Goal: Task Accomplishment & Management: Use online tool/utility

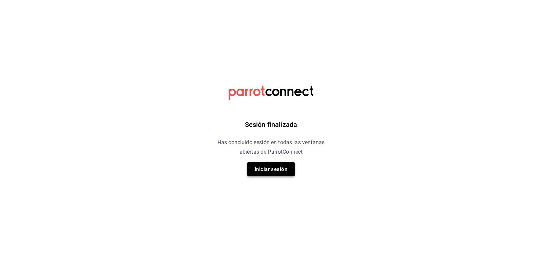
click at [271, 165] on button "Iniciar sesión" at bounding box center [270, 169] width 47 height 14
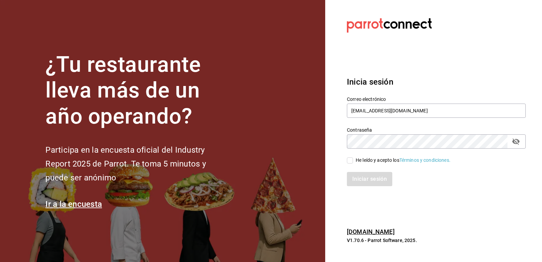
click at [514, 145] on icon "passwordField" at bounding box center [516, 142] width 8 height 8
drag, startPoint x: 352, startPoint y: 160, endPoint x: 373, endPoint y: 184, distance: 31.9
click at [357, 164] on label "He leído y acepto los Términos y condiciones." at bounding box center [399, 160] width 104 height 7
click at [353, 164] on input "He leído y acepto los Términos y condiciones." at bounding box center [350, 161] width 6 height 6
checkbox input "true"
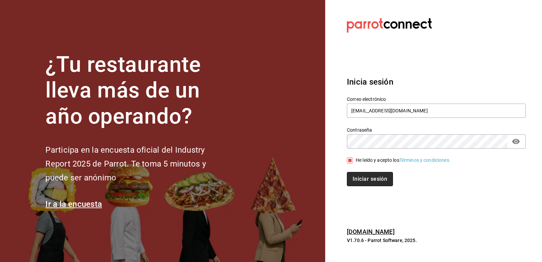
click at [372, 180] on button "Iniciar sesión" at bounding box center [370, 179] width 46 height 14
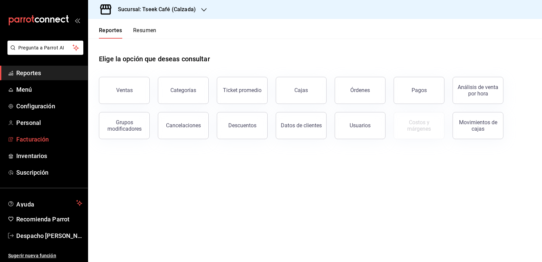
click at [69, 141] on span "Facturación" at bounding box center [49, 139] width 66 height 9
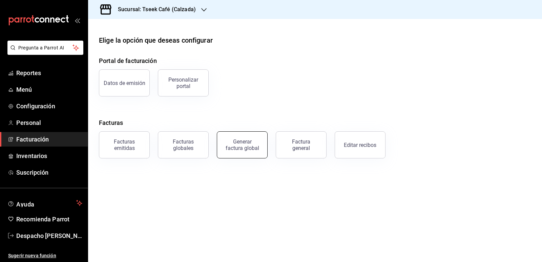
click at [238, 149] on div "Generar factura global" at bounding box center [242, 145] width 34 height 13
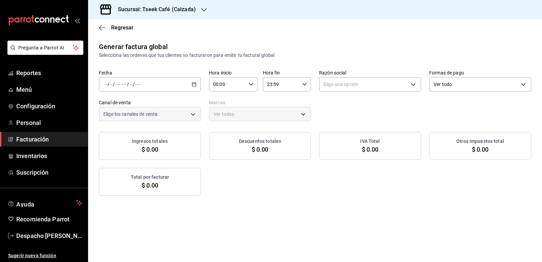
type input "PARROT,UBER_EATS,RAPPI,DIDI_FOOD,ONLINE"
click at [192, 86] on \(Stroke\) "button" at bounding box center [194, 85] width 4 height 4
click at [141, 104] on span "Rango de fechas" at bounding box center [131, 104] width 53 height 7
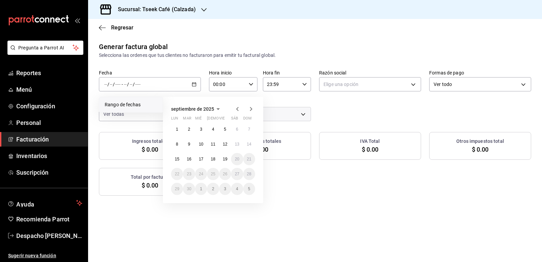
click at [235, 109] on icon "button" at bounding box center [237, 109] width 8 height 8
click at [224, 130] on button "1" at bounding box center [225, 129] width 12 height 12
click at [225, 130] on abbr "1" at bounding box center [225, 129] width 2 height 5
click at [225, 130] on div "Generar factura global Selecciona las ordenes que tus clientes no facturaron pa…" at bounding box center [315, 119] width 454 height 154
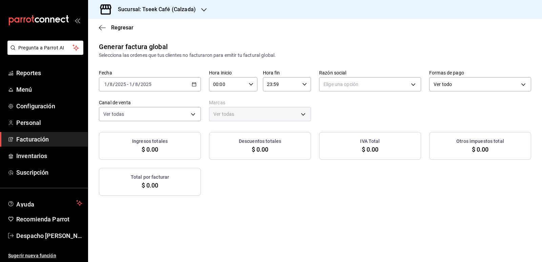
click at [367, 110] on div "Fecha [DATE] [DATE] - [DATE] [DATE] Hora inicio 00:00 Hora inicio Hora fin 23:5…" at bounding box center [315, 96] width 432 height 52
click at [361, 79] on body "Pregunta a Parrot AI Reportes Menú Configuración Personal Facturación Inventari…" at bounding box center [271, 131] width 542 height 262
click at [355, 120] on li "GRUPO TSEEK DEL NOROESTE" at bounding box center [367, 118] width 100 height 13
type input "fdc6fdac-ea0d-4fb2-9085-4ef80e4c9cd6"
type input "18d9f73d-61ed-4fc8-a0ec-87c929603494"
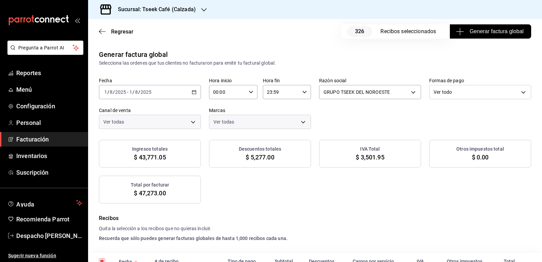
checkbox input "true"
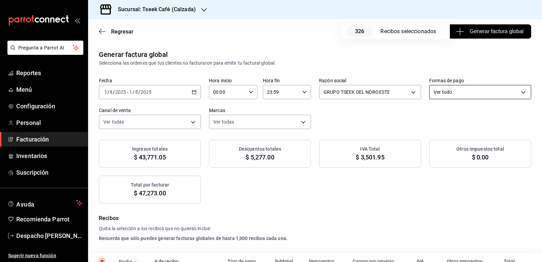
checkbox input "true"
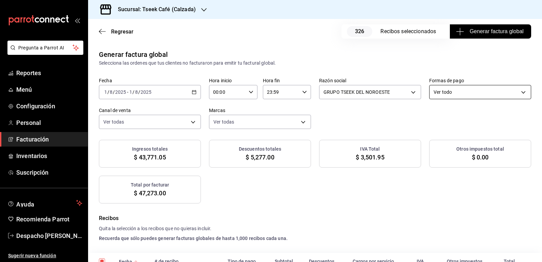
checkbox input "true"
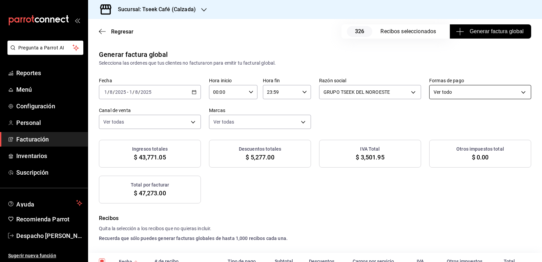
checkbox input "true"
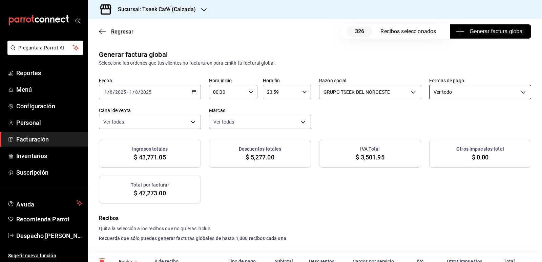
checkbox input "true"
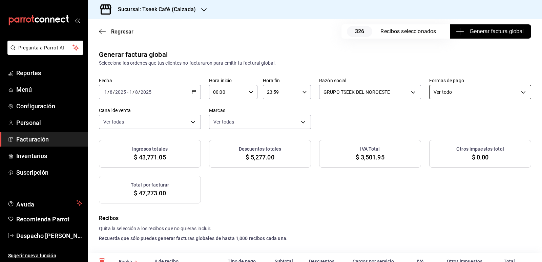
checkbox input "true"
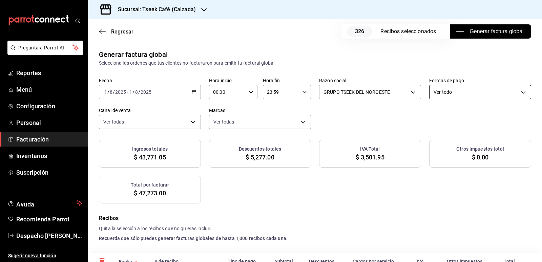
checkbox input "true"
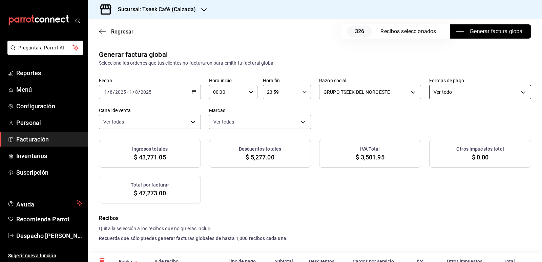
checkbox input "true"
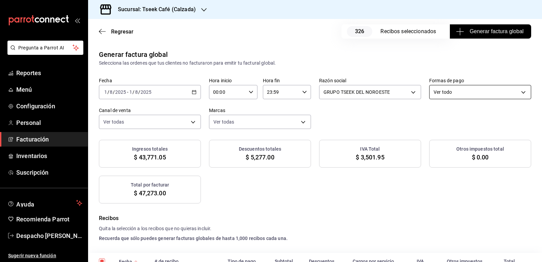
checkbox input "true"
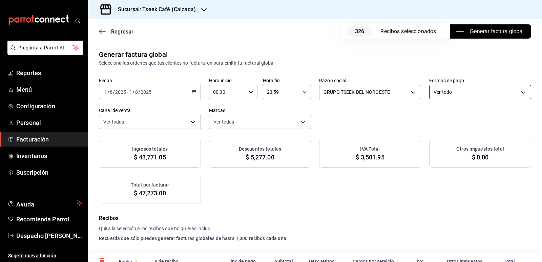
checkbox input "true"
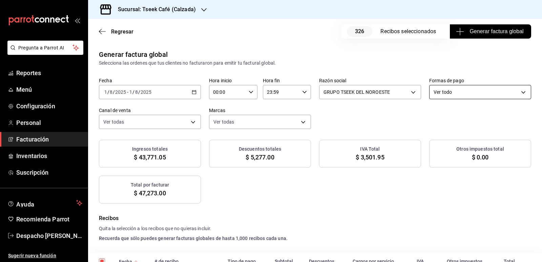
checkbox input "true"
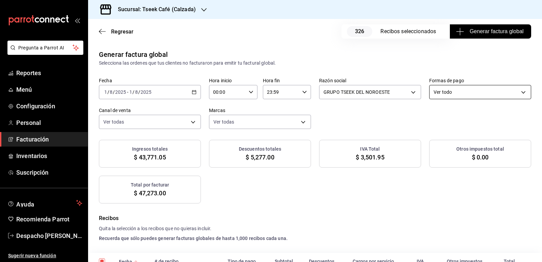
checkbox input "true"
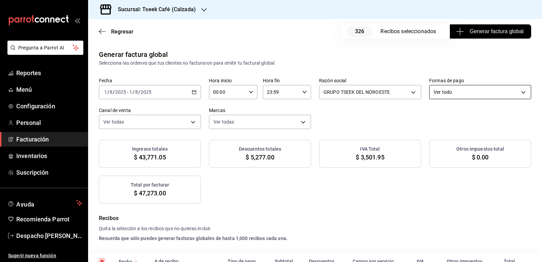
checkbox input "true"
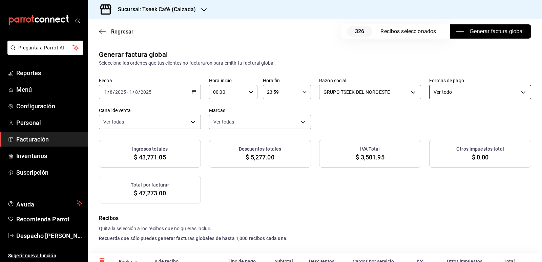
checkbox input "true"
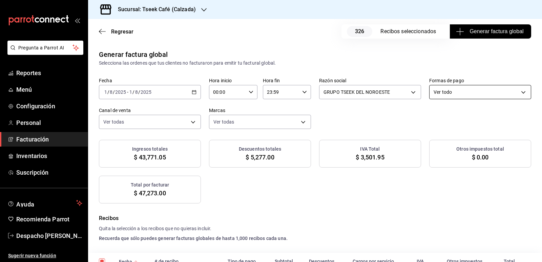
checkbox input "true"
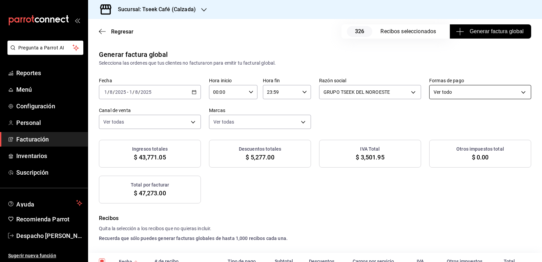
checkbox input "true"
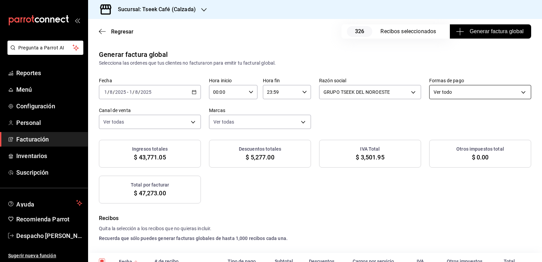
checkbox input "true"
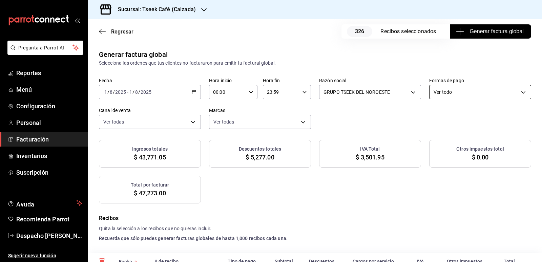
checkbox input "true"
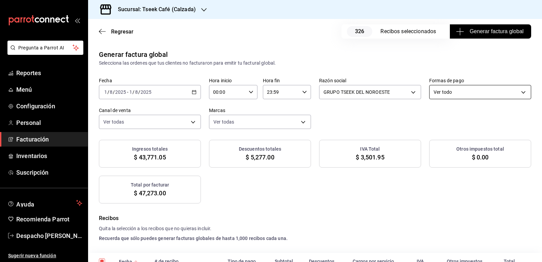
checkbox input "true"
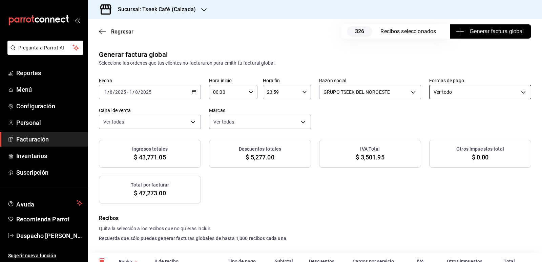
checkbox input "true"
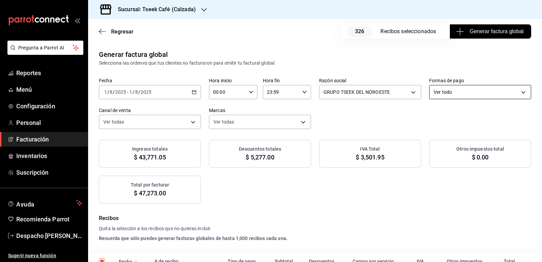
checkbox input "true"
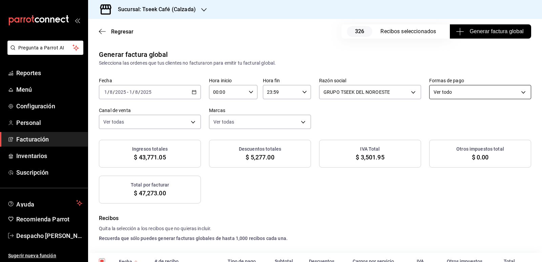
checkbox input "true"
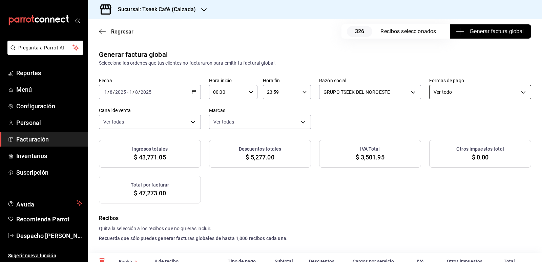
checkbox input "true"
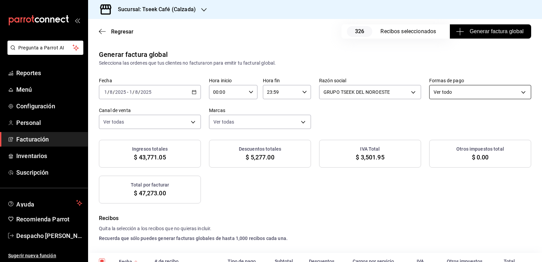
checkbox input "true"
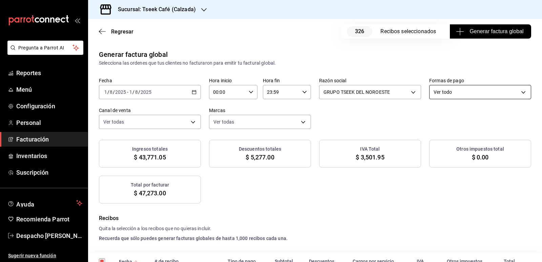
checkbox input "true"
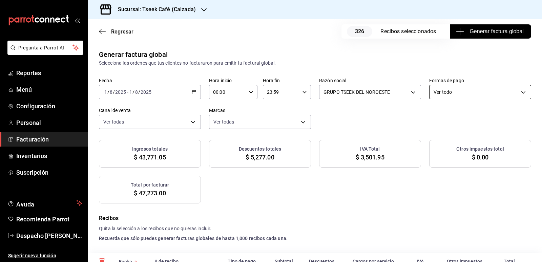
checkbox input "true"
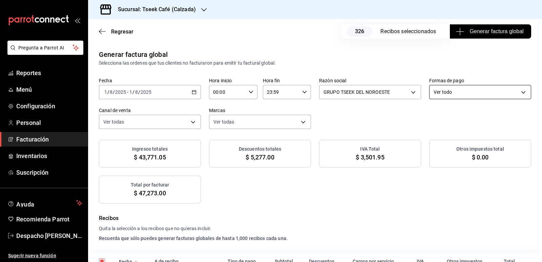
checkbox input "true"
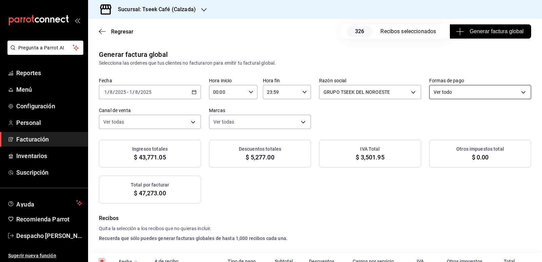
checkbox input "true"
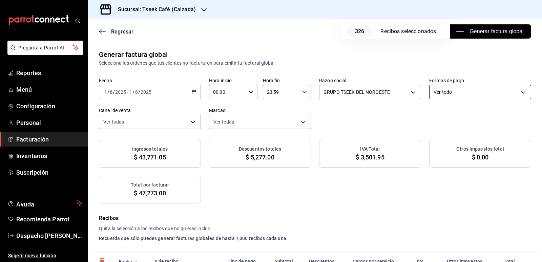
checkbox input "true"
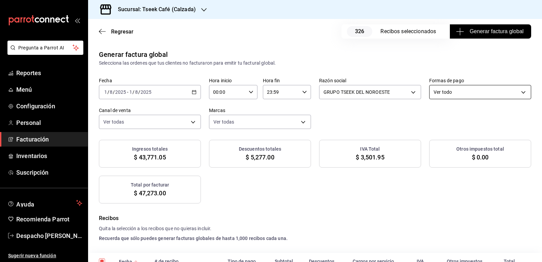
checkbox input "true"
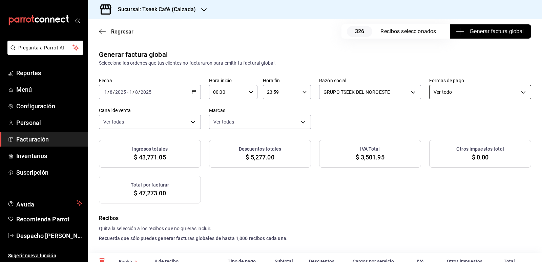
checkbox input "true"
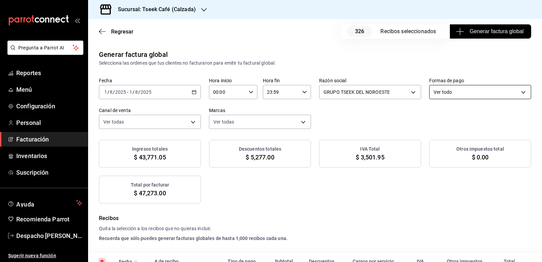
checkbox input "true"
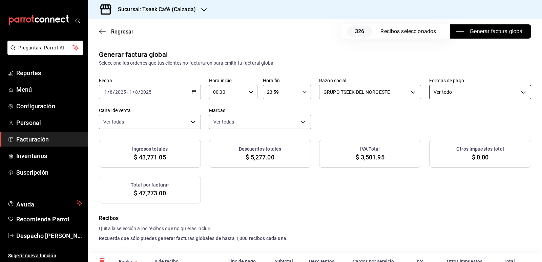
checkbox input "true"
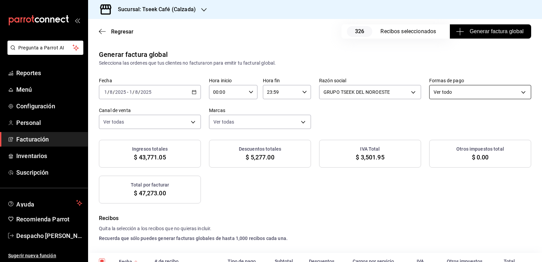
checkbox input "true"
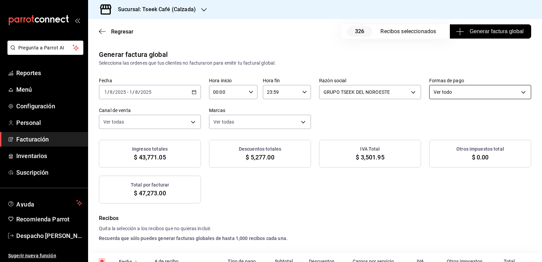
checkbox input "true"
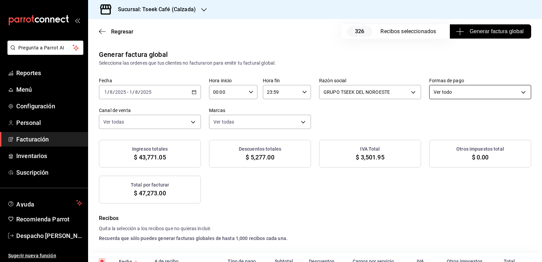
checkbox input "true"
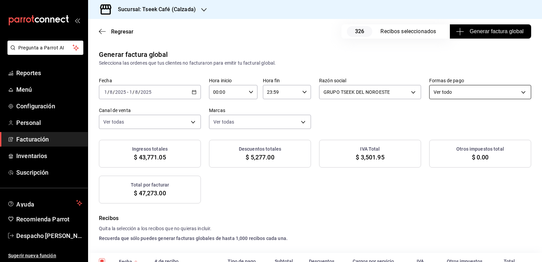
checkbox input "true"
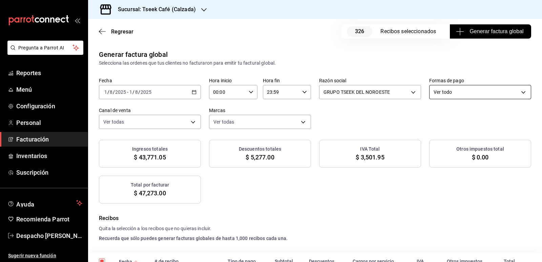
checkbox input "true"
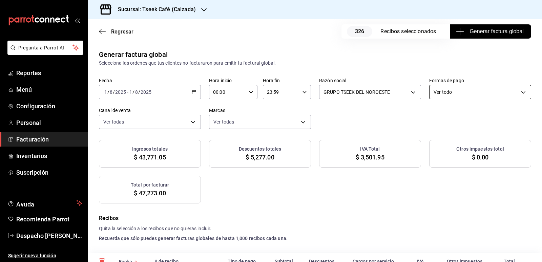
checkbox input "true"
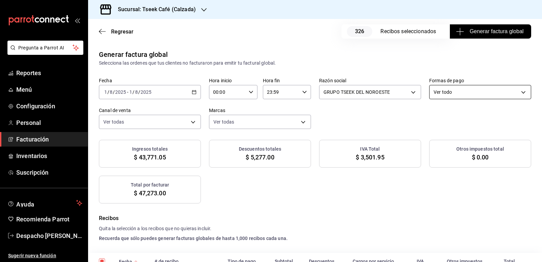
checkbox input "true"
click at [465, 85] on div "Ver todo ALL" at bounding box center [480, 90] width 102 height 17
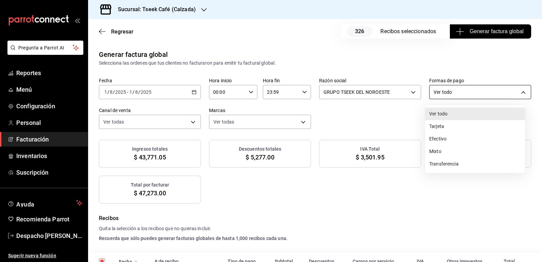
click at [463, 91] on body "Pregunta a Parrot AI Reportes Menú Configuración Personal Facturación Inventari…" at bounding box center [271, 131] width 542 height 262
click at [456, 143] on li "Efectivo" at bounding box center [475, 139] width 100 height 13
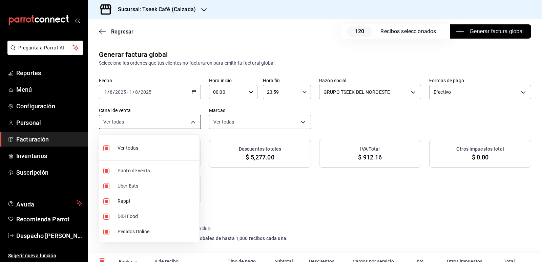
click at [174, 125] on body "Pregunta a Parrot AI Reportes Menú Configuración Personal Facturación Inventari…" at bounding box center [271, 131] width 542 height 262
click at [332, 117] on div at bounding box center [271, 131] width 542 height 262
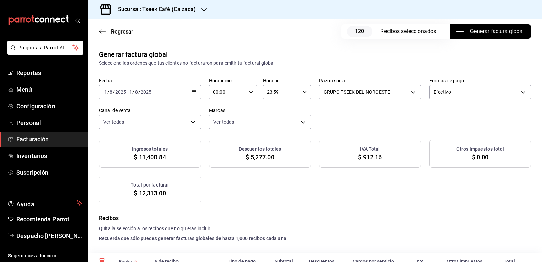
click at [456, 117] on div "Fecha [DATE] [DATE] - [DATE] [DATE] Hora inicio 00:00 Hora inicio Hora fin 23:5…" at bounding box center [315, 104] width 432 height 52
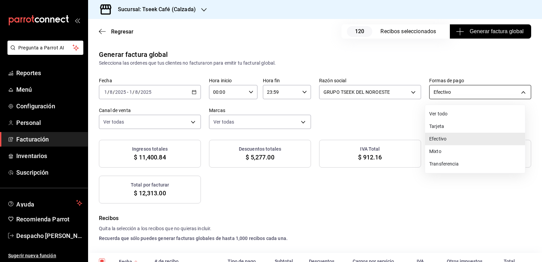
click at [438, 93] on body "Pregunta a Parrot AI Reportes Menú Configuración Personal Facturación Inventari…" at bounding box center [271, 131] width 542 height 262
click at [439, 138] on li "Efectivo" at bounding box center [475, 139] width 100 height 13
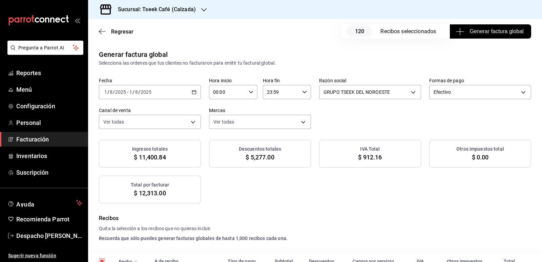
click at [387, 126] on div "Fecha [DATE] [DATE] - [DATE] [DATE] Hora inicio 00:00 Hora inicio Hora fin 23:5…" at bounding box center [315, 104] width 432 height 52
click at [192, 92] on \(Stroke\) "button" at bounding box center [194, 91] width 4 height 0
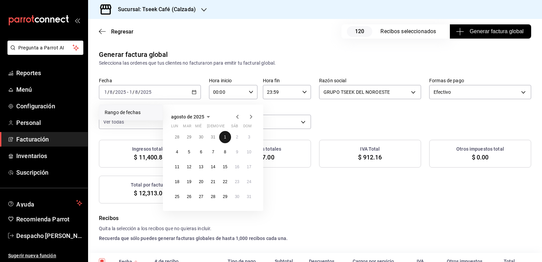
click at [225, 133] on button "1" at bounding box center [225, 137] width 12 height 12
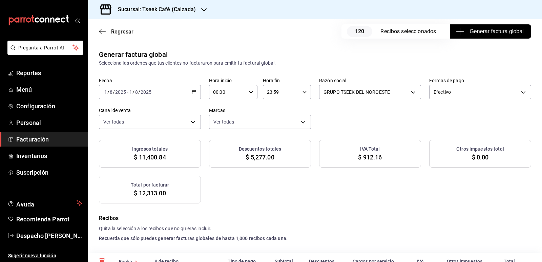
click at [474, 34] on span "Generar factura global" at bounding box center [490, 31] width 66 height 8
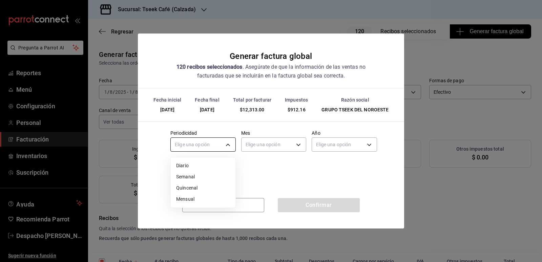
click at [211, 141] on body "Pregunta a Parrot AI Reportes Menú Configuración Personal Facturación Inventari…" at bounding box center [271, 131] width 542 height 262
click at [193, 163] on li "Diario" at bounding box center [203, 165] width 65 height 11
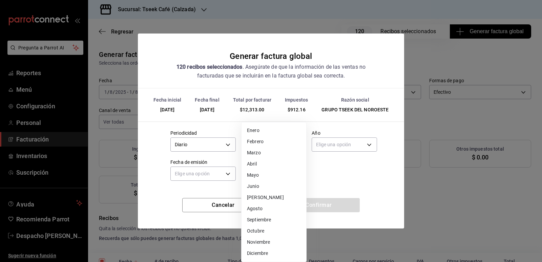
click at [265, 148] on body "Pregunta a Parrot AI Reportes Menú Configuración Personal Facturación Inventari…" at bounding box center [271, 131] width 542 height 262
click at [262, 212] on li "Agosto" at bounding box center [274, 208] width 65 height 11
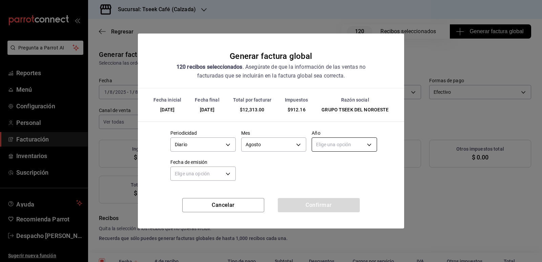
click at [328, 146] on body "Pregunta a Parrot AI Reportes Menú Configuración Personal Facturación Inventari…" at bounding box center [271, 131] width 542 height 262
click at [328, 164] on li "2025" at bounding box center [344, 165] width 65 height 11
click at [204, 175] on body "Pregunta a Parrot AI Reportes Menú Configuración Personal Facturación Inventari…" at bounding box center [271, 131] width 542 height 262
click at [195, 208] on li "Ayer" at bounding box center [203, 206] width 65 height 11
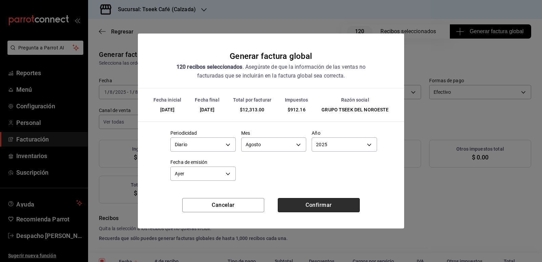
drag, startPoint x: 315, startPoint y: 207, endPoint x: 316, endPoint y: 200, distance: 7.2
click at [316, 200] on button "Confirmar" at bounding box center [319, 205] width 82 height 14
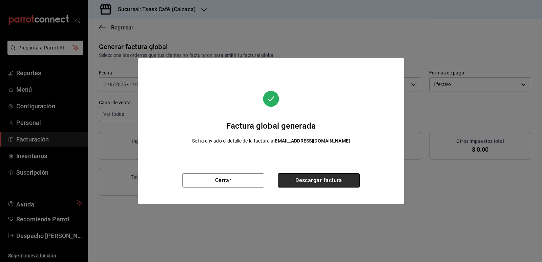
click at [302, 178] on button "Descargar factura" at bounding box center [319, 180] width 82 height 14
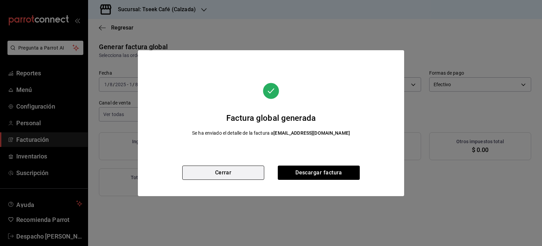
click at [240, 173] on button "Cerrar" at bounding box center [223, 172] width 82 height 14
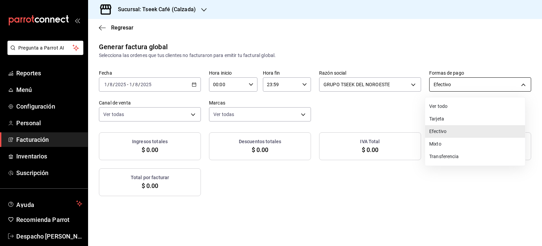
click at [439, 84] on body "Pregunta a Parrot AI Reportes Menú Configuración Personal Facturación Inventari…" at bounding box center [271, 123] width 542 height 246
click at [446, 108] on li "Ver todo" at bounding box center [475, 106] width 100 height 13
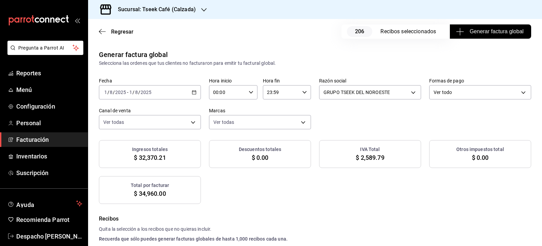
click at [488, 33] on span "Generar factura global" at bounding box center [490, 31] width 66 height 8
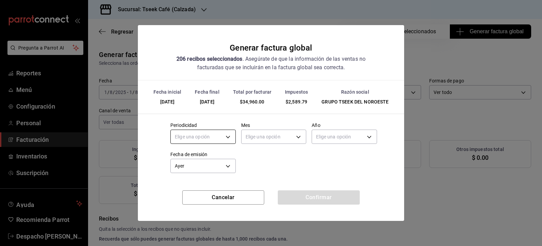
click at [221, 138] on body "Pregunta a Parrot AI Reportes Menú Configuración Personal Facturación Inventari…" at bounding box center [271, 123] width 542 height 246
drag, startPoint x: 209, startPoint y: 158, endPoint x: 215, endPoint y: 156, distance: 6.2
click at [209, 158] on li "Diario" at bounding box center [203, 157] width 65 height 11
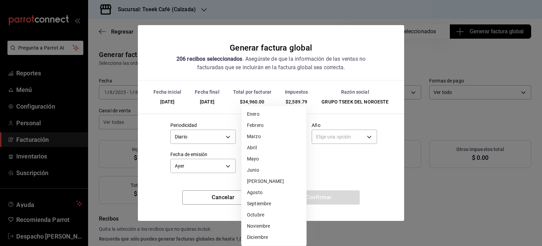
click at [269, 134] on body "Pregunta a Parrot AI Reportes Menú Configuración Personal Facturación Inventari…" at bounding box center [271, 123] width 542 height 246
click at [263, 190] on li "Agosto" at bounding box center [274, 192] width 65 height 11
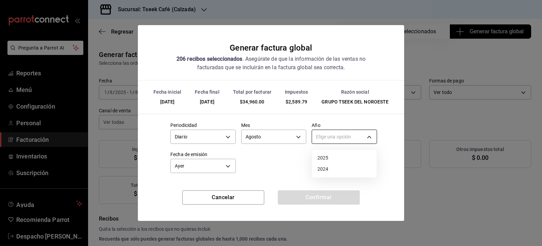
click at [327, 139] on body "Pregunta a Parrot AI Reportes Menú Configuración Personal Facturación Inventari…" at bounding box center [271, 123] width 542 height 246
click at [331, 156] on li "2025" at bounding box center [344, 157] width 65 height 11
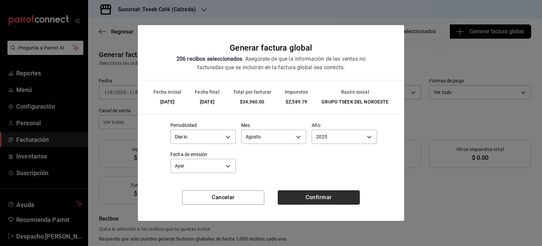
click at [309, 197] on button "Confirmar" at bounding box center [319, 197] width 82 height 14
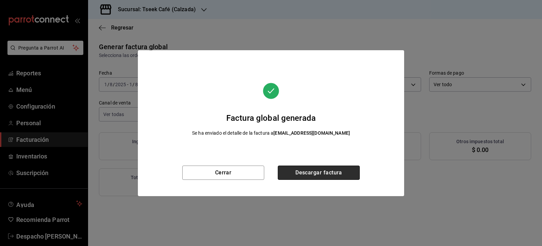
click at [312, 170] on button "Descargar factura" at bounding box center [319, 172] width 82 height 14
click at [295, 170] on button "Descargar factura" at bounding box center [319, 172] width 82 height 14
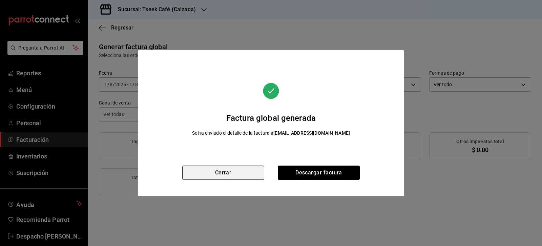
click at [246, 174] on button "Cerrar" at bounding box center [223, 172] width 82 height 14
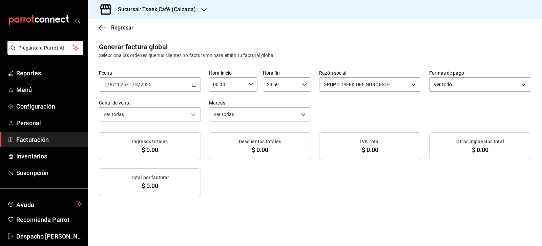
click at [195, 84] on div "[DATE] [DATE] - [DATE] [DATE]" at bounding box center [150, 84] width 102 height 14
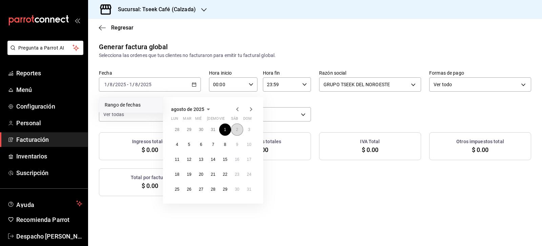
click at [237, 130] on abbr "2" at bounding box center [237, 129] width 2 height 5
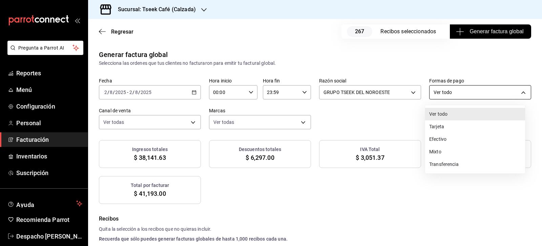
click at [447, 93] on body "Pregunta a Parrot AI Reportes Menú Configuración Personal Facturación Inventari…" at bounding box center [271, 123] width 542 height 246
click at [448, 140] on li "Efectivo" at bounding box center [475, 139] width 100 height 13
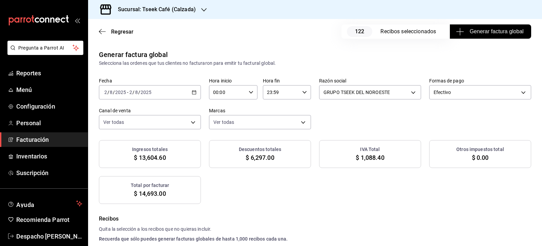
click at [488, 28] on span "Generar factura global" at bounding box center [490, 31] width 66 height 8
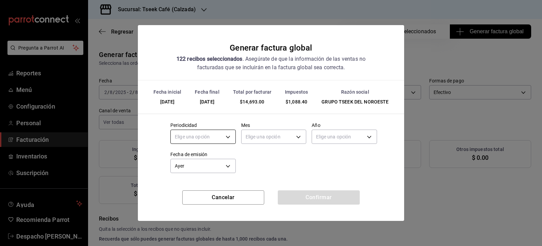
click at [211, 137] on body "Pregunta a Parrot AI Reportes Menú Configuración Personal Facturación Inventari…" at bounding box center [271, 123] width 542 height 246
click at [197, 156] on li "Diario" at bounding box center [203, 157] width 65 height 11
click at [258, 133] on body "Pregunta a Parrot AI Reportes Menú Configuración Personal Facturación Inventari…" at bounding box center [271, 123] width 542 height 246
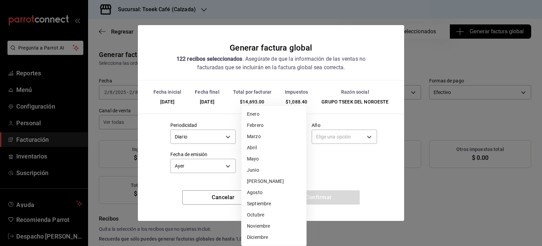
click at [262, 191] on li "Agosto" at bounding box center [274, 192] width 65 height 11
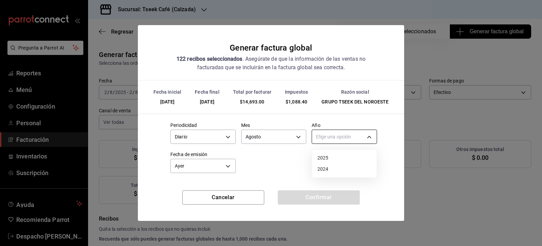
click at [336, 139] on body "Pregunta a Parrot AI Reportes Menú Configuración Personal Facturación Inventari…" at bounding box center [271, 123] width 542 height 246
click at [334, 159] on li "2025" at bounding box center [344, 157] width 65 height 11
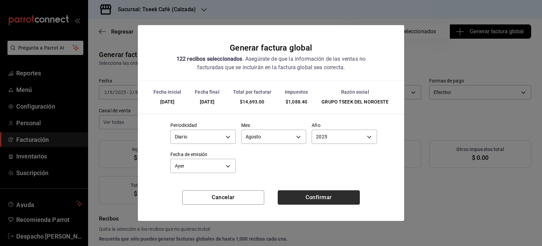
click at [307, 198] on button "Confirmar" at bounding box center [319, 197] width 82 height 14
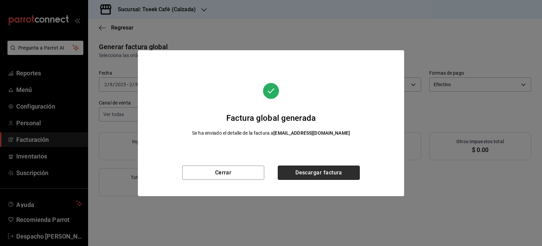
click at [319, 172] on button "Descargar factura" at bounding box center [319, 172] width 82 height 14
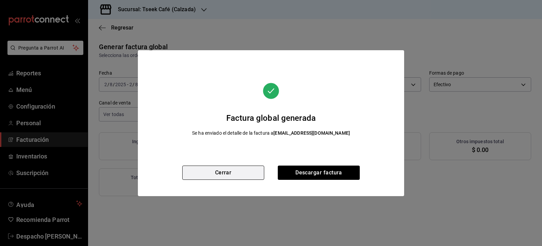
click at [211, 168] on button "Cerrar" at bounding box center [223, 172] width 82 height 14
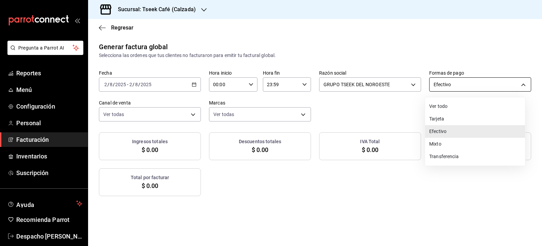
click at [443, 84] on body "Pregunta a Parrot AI Reportes Menú Configuración Personal Facturación Inventari…" at bounding box center [271, 123] width 542 height 246
click at [448, 106] on li "Ver todo" at bounding box center [475, 106] width 100 height 13
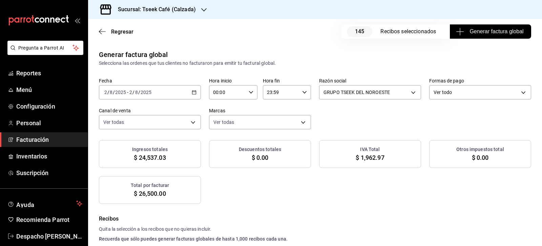
click at [467, 29] on span "Generar factura global" at bounding box center [490, 31] width 66 height 8
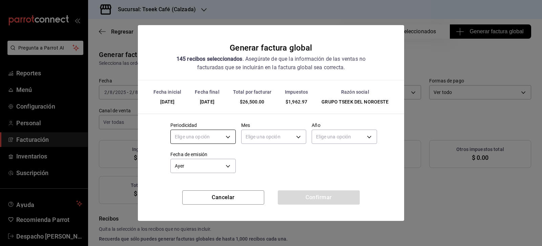
click at [223, 137] on body "Pregunta a Parrot AI Reportes Menú Configuración Personal Facturación Inventari…" at bounding box center [271, 123] width 542 height 246
click at [212, 155] on li "Diario" at bounding box center [203, 157] width 65 height 11
click at [269, 134] on body "Pregunta a Parrot AI Reportes Menú Configuración Personal Facturación Inventari…" at bounding box center [271, 123] width 542 height 246
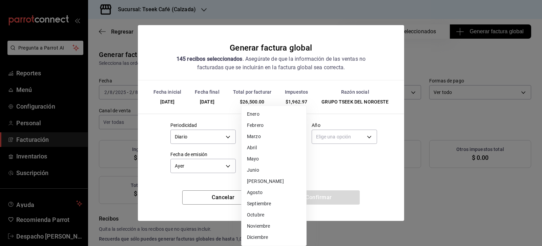
click at [263, 189] on li "Agosto" at bounding box center [274, 192] width 65 height 11
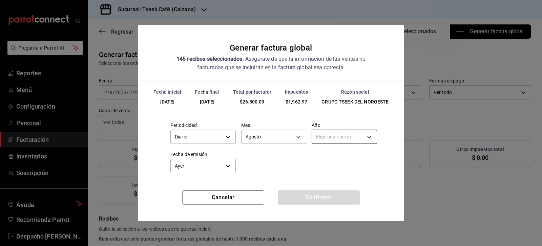
click at [323, 142] on body "Pregunta a Parrot AI Reportes Menú Configuración Personal Facturación Inventari…" at bounding box center [271, 123] width 542 height 246
click at [326, 160] on li "2025" at bounding box center [344, 157] width 65 height 11
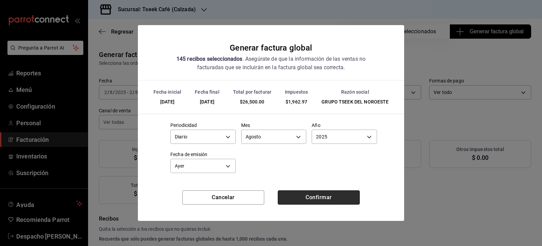
click at [315, 200] on button "Confirmar" at bounding box center [319, 197] width 82 height 14
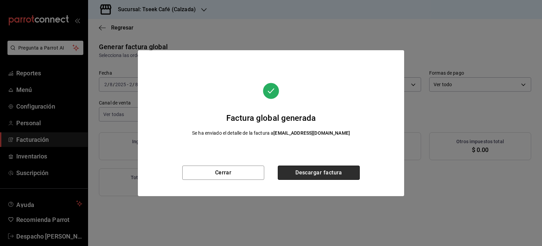
click at [312, 173] on button "Descargar factura" at bounding box center [319, 172] width 82 height 14
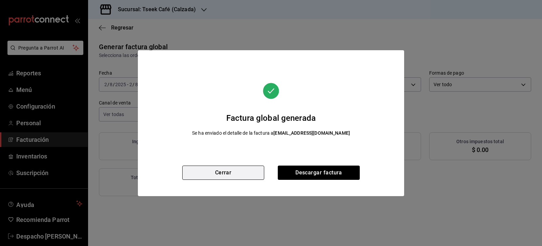
click at [236, 176] on button "Cerrar" at bounding box center [223, 172] width 82 height 14
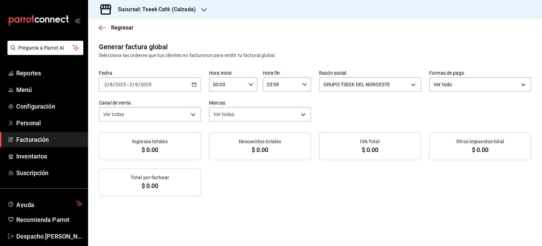
click at [196, 84] on div "[DATE] [DATE] - [DATE] [DATE]" at bounding box center [150, 84] width 102 height 14
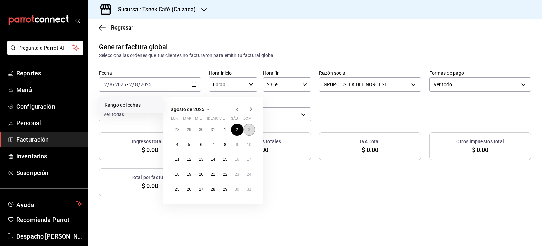
click at [248, 129] on button "3" at bounding box center [249, 129] width 12 height 12
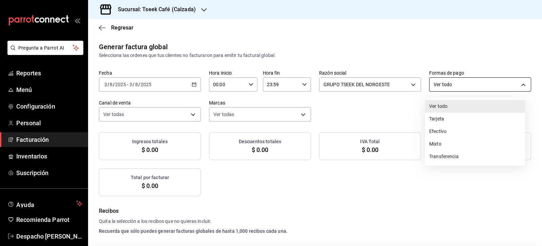
click at [470, 89] on body "Pregunta a Parrot AI Reportes Menú Configuración Personal Facturación Inventari…" at bounding box center [271, 123] width 542 height 246
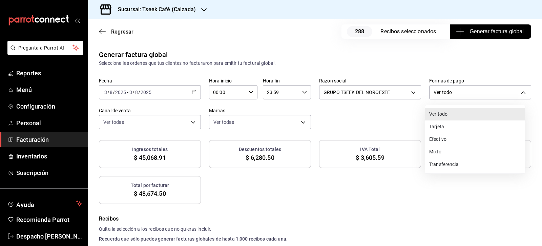
click at [450, 131] on li "Tarjeta" at bounding box center [475, 126] width 100 height 13
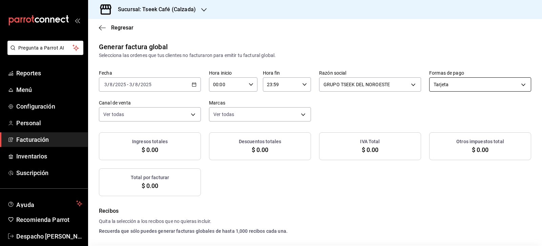
click at [449, 88] on body "Pregunta a Parrot AI Reportes Menú Configuración Personal Facturación Inventari…" at bounding box center [271, 123] width 542 height 246
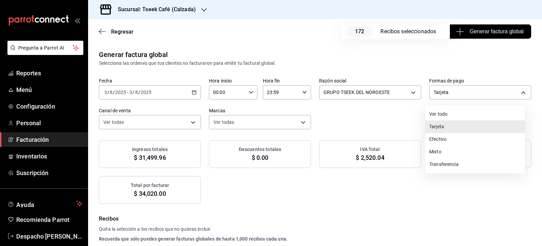
click at [450, 140] on li "Efectivo" at bounding box center [475, 139] width 100 height 13
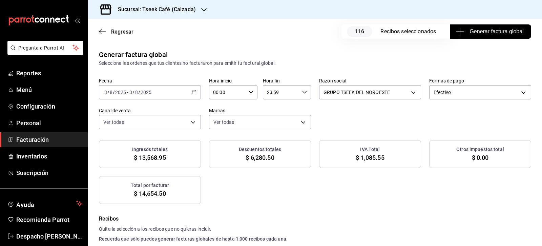
click at [417, 114] on div "Fecha [DATE] [DATE] - [DATE] [DATE] Hora inicio 00:00 Hora inicio Hora fin 23:5…" at bounding box center [315, 104] width 432 height 52
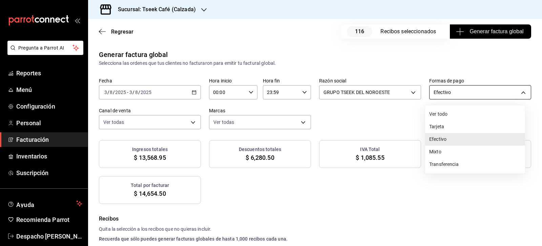
click at [455, 91] on body "Pregunta a Parrot AI Reportes Menú Configuración Personal Facturación Inventari…" at bounding box center [271, 123] width 542 height 246
click at [450, 114] on li "Ver todo" at bounding box center [475, 114] width 100 height 13
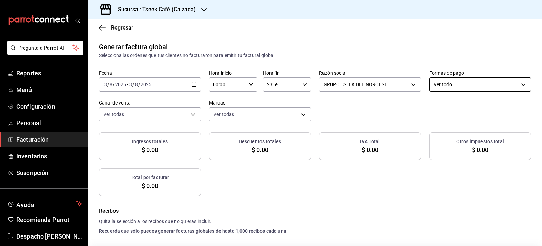
click at [447, 86] on body "Pregunta a Parrot AI Reportes Menú Configuración Personal Facturación Inventari…" at bounding box center [271, 123] width 542 height 246
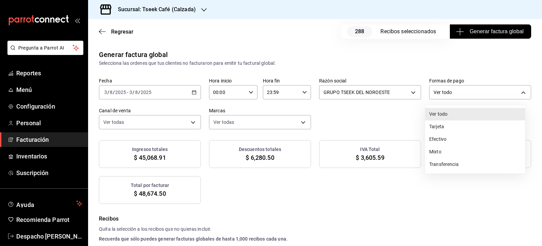
click at [452, 137] on li "Efectivo" at bounding box center [475, 139] width 100 height 13
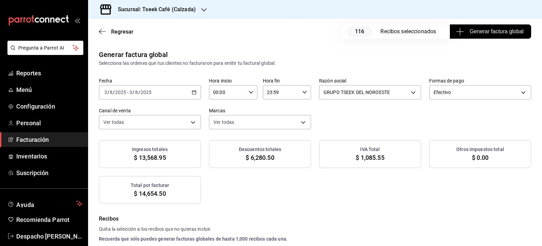
click at [486, 33] on span "Generar factura global" at bounding box center [490, 31] width 66 height 8
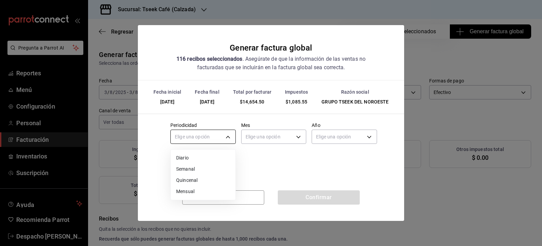
click at [216, 138] on body "Pregunta a Parrot AI Reportes Menú Configuración Personal Facturación Inventari…" at bounding box center [271, 123] width 542 height 246
click at [198, 160] on li "Diario" at bounding box center [203, 157] width 65 height 11
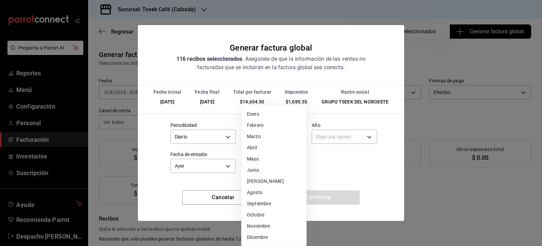
click at [269, 131] on body "Pregunta a Parrot AI Reportes Menú Configuración Personal Facturación Inventari…" at bounding box center [271, 123] width 542 height 246
drag, startPoint x: 268, startPoint y: 191, endPoint x: 269, endPoint y: 187, distance: 4.4
click at [268, 190] on li "Agosto" at bounding box center [274, 192] width 65 height 11
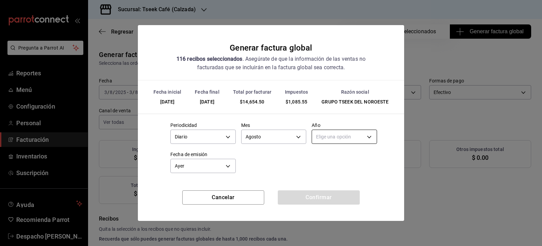
click at [343, 137] on body "Pregunta a Parrot AI Reportes Menú Configuración Personal Facturación Inventari…" at bounding box center [271, 123] width 542 height 246
click at [331, 158] on li "2025" at bounding box center [344, 157] width 65 height 11
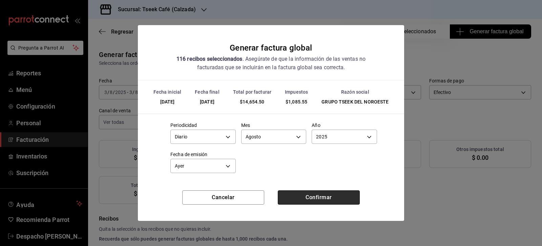
click at [308, 197] on button "Confirmar" at bounding box center [319, 197] width 82 height 14
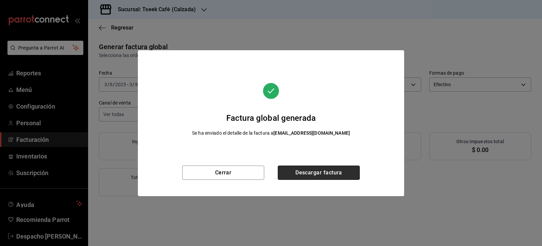
click at [309, 172] on button "Descargar factura" at bounding box center [319, 172] width 82 height 14
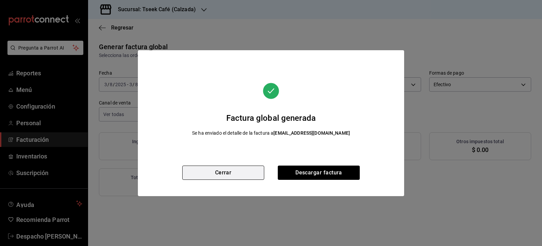
click at [229, 175] on button "Cerrar" at bounding box center [223, 172] width 82 height 14
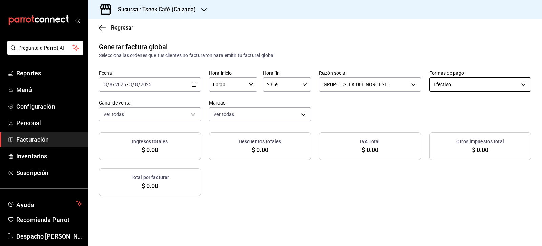
click at [450, 82] on body "Pregunta a Parrot AI Reportes Menú Configuración Personal Facturación Inventari…" at bounding box center [271, 123] width 542 height 246
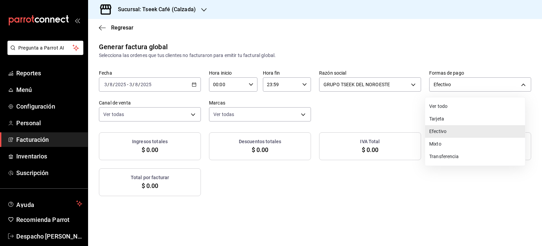
click at [456, 103] on li "Ver todo" at bounding box center [475, 106] width 100 height 13
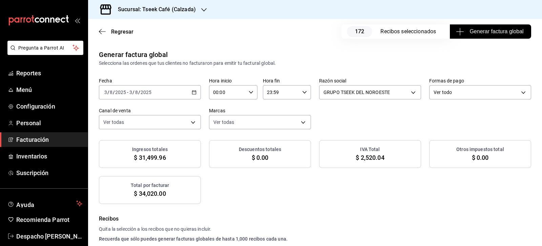
click at [471, 34] on span "Generar factura global" at bounding box center [490, 31] width 66 height 8
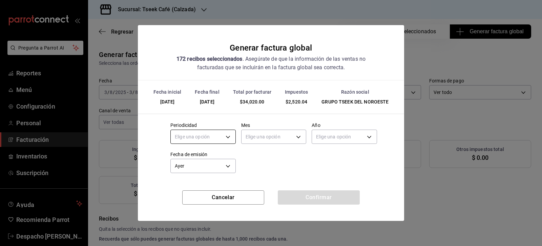
click at [221, 135] on body "Pregunta a Parrot AI Reportes Menú Configuración Personal Facturación Inventari…" at bounding box center [271, 123] width 542 height 246
click at [204, 159] on li "Diario" at bounding box center [203, 157] width 65 height 11
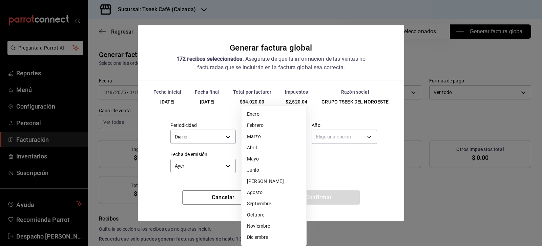
click at [258, 139] on body "Pregunta a Parrot AI Reportes Menú Configuración Personal Facturación Inventari…" at bounding box center [271, 123] width 542 height 246
click at [261, 191] on li "Agosto" at bounding box center [274, 192] width 65 height 11
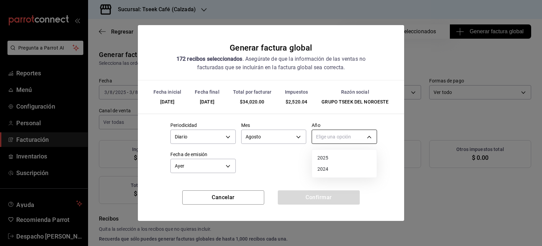
click at [330, 133] on body "Pregunta a Parrot AI Reportes Menú Configuración Personal Facturación Inventari…" at bounding box center [271, 123] width 542 height 246
click at [332, 156] on li "2025" at bounding box center [344, 157] width 65 height 11
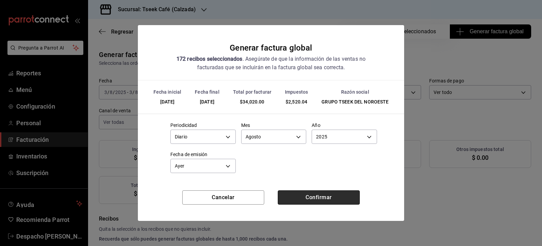
click at [323, 198] on button "Confirmar" at bounding box center [319, 197] width 82 height 14
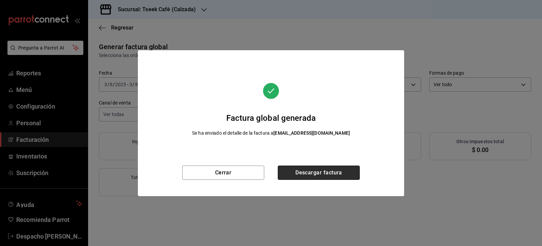
click at [309, 169] on button "Descargar factura" at bounding box center [319, 172] width 82 height 14
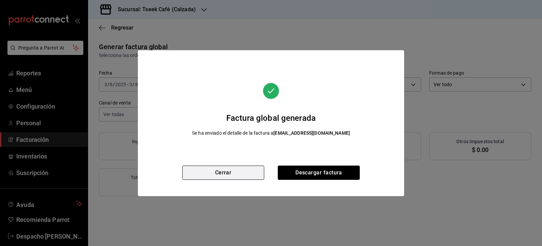
click at [222, 172] on button "Cerrar" at bounding box center [223, 172] width 82 height 14
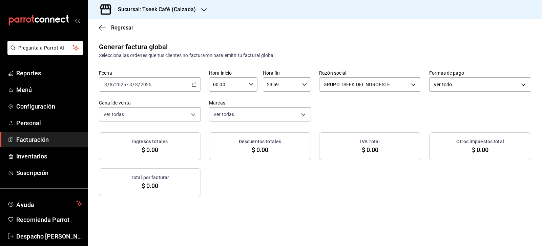
click at [193, 83] on icon "button" at bounding box center [194, 84] width 5 height 5
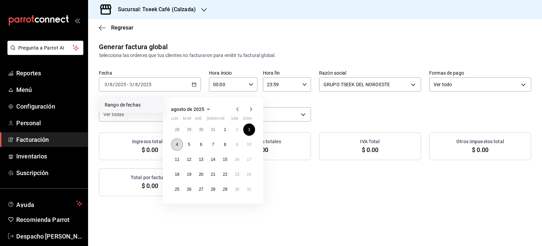
click at [180, 142] on button "4" at bounding box center [177, 144] width 12 height 12
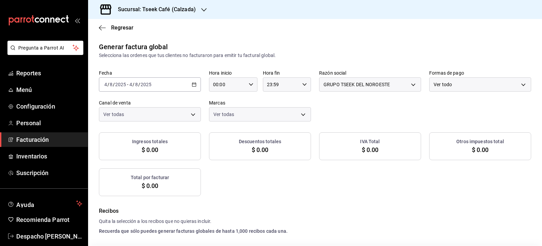
click at [440, 85] on body "Pregunta a Parrot AI Reportes Menú Configuración Personal Facturación Inventari…" at bounding box center [271, 123] width 542 height 246
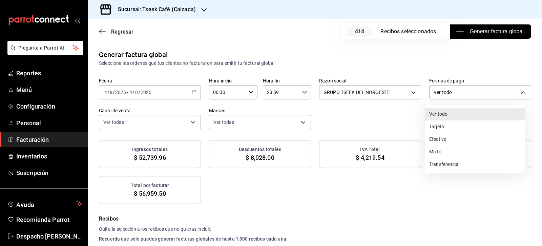
drag, startPoint x: 447, startPoint y: 130, endPoint x: 446, endPoint y: 137, distance: 7.1
click at [446, 137] on ul "Ver todo Tarjeta Efectivo Mixto Transferencia" at bounding box center [475, 139] width 100 height 68
click at [446, 137] on li "Efectivo" at bounding box center [475, 139] width 100 height 13
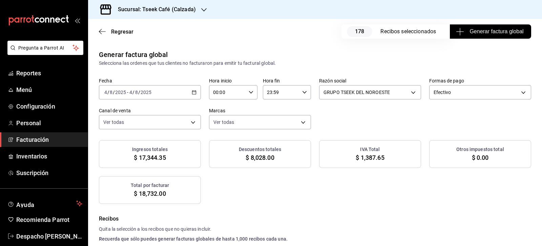
click at [472, 26] on button "Generar factura global" at bounding box center [490, 31] width 81 height 14
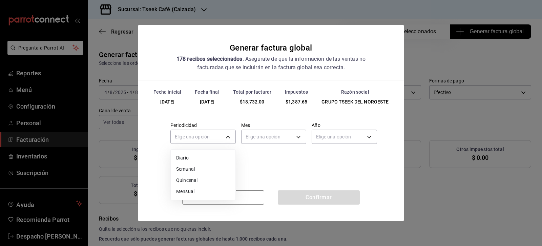
drag, startPoint x: 218, startPoint y: 133, endPoint x: 200, endPoint y: 147, distance: 22.0
click at [217, 133] on body "Pregunta a Parrot AI Reportes Menú Configuración Personal Facturación Inventari…" at bounding box center [271, 123] width 542 height 246
drag, startPoint x: 195, startPoint y: 159, endPoint x: 242, endPoint y: 139, distance: 50.9
click at [196, 159] on li "Diario" at bounding box center [203, 157] width 65 height 11
click at [257, 128] on div "Elige una opción" at bounding box center [273, 136] width 65 height 18
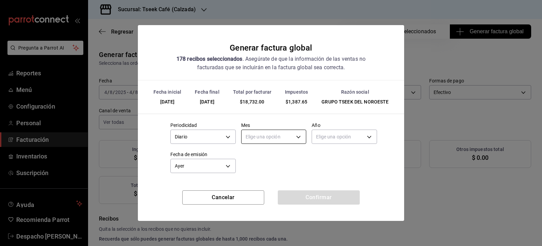
click at [259, 138] on body "Pregunta a Parrot AI Reportes Menú Configuración Personal Facturación Inventari…" at bounding box center [271, 123] width 542 height 246
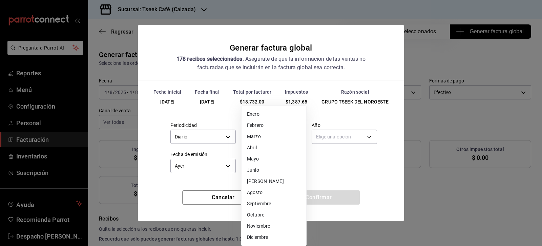
drag, startPoint x: 264, startPoint y: 191, endPoint x: 265, endPoint y: 186, distance: 4.6
click at [264, 190] on li "Agosto" at bounding box center [274, 192] width 65 height 11
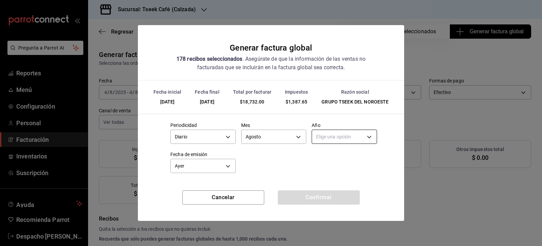
click at [335, 140] on body "Pregunta a Parrot AI Reportes Menú Configuración Personal Facturación Inventari…" at bounding box center [271, 123] width 542 height 246
click at [332, 161] on li "2025" at bounding box center [344, 157] width 65 height 11
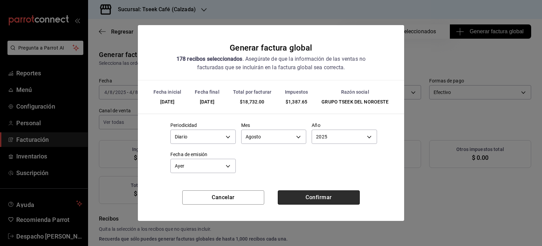
click at [328, 196] on button "Confirmar" at bounding box center [319, 197] width 82 height 14
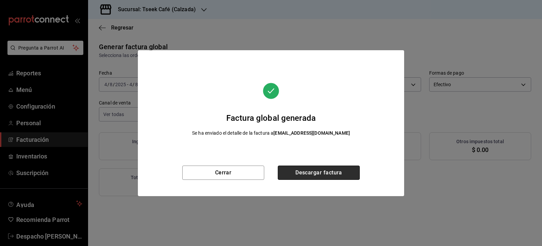
click at [316, 169] on button "Descargar factura" at bounding box center [319, 172] width 82 height 14
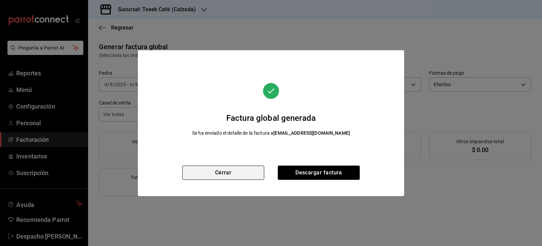
click at [247, 172] on button "Cerrar" at bounding box center [223, 172] width 82 height 14
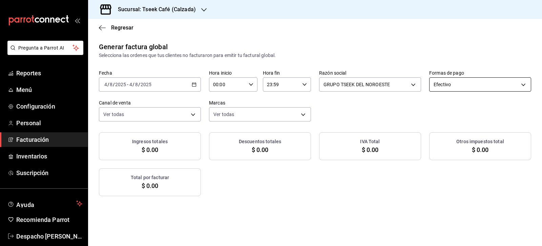
click at [437, 88] on body "Pregunta a Parrot AI Reportes Menú Configuración Personal Facturación Inventari…" at bounding box center [271, 123] width 542 height 246
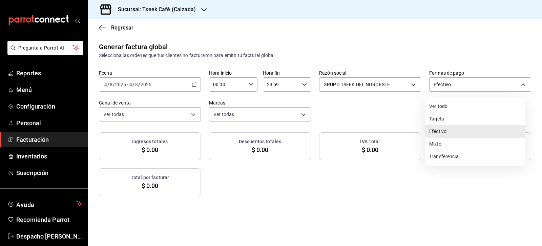
click at [447, 109] on li "Ver todo" at bounding box center [475, 106] width 100 height 13
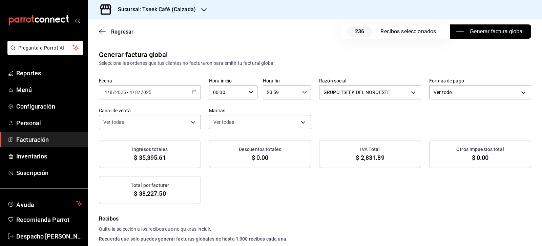
click at [471, 34] on span "Generar factura global" at bounding box center [490, 31] width 66 height 8
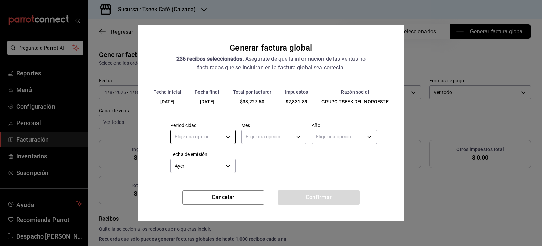
click at [213, 142] on body "Pregunta a Parrot AI Reportes Menú Configuración Personal Facturación Inventari…" at bounding box center [271, 123] width 542 height 246
drag, startPoint x: 204, startPoint y: 159, endPoint x: 232, endPoint y: 149, distance: 30.1
click at [204, 159] on li "Diario" at bounding box center [203, 157] width 65 height 11
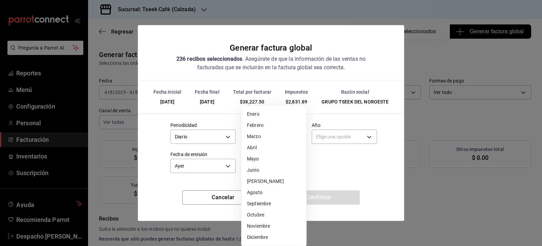
click at [289, 134] on body "Pregunta a Parrot AI Reportes Menú Configuración Personal Facturación Inventari…" at bounding box center [271, 123] width 542 height 246
click at [266, 189] on li "Agosto" at bounding box center [274, 192] width 65 height 11
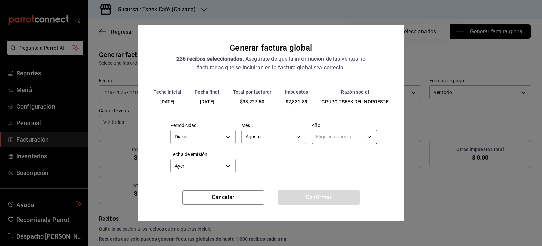
click at [331, 135] on body "Pregunta a Parrot AI Reportes Menú Configuración Personal Facturación Inventari…" at bounding box center [271, 123] width 542 height 246
click at [332, 158] on li "2025" at bounding box center [344, 157] width 65 height 11
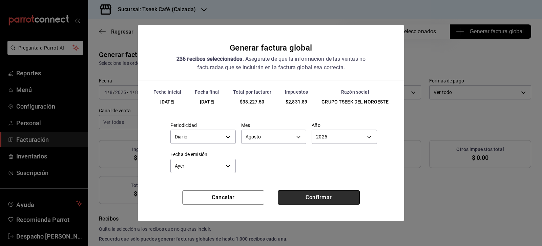
click at [327, 199] on button "Confirmar" at bounding box center [319, 197] width 82 height 14
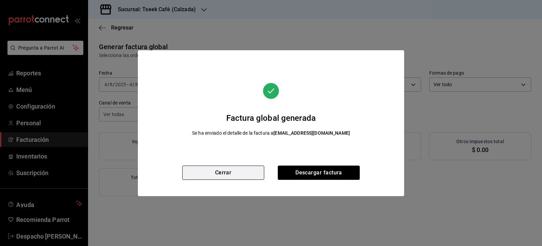
click at [233, 174] on button "Cerrar" at bounding box center [223, 172] width 82 height 14
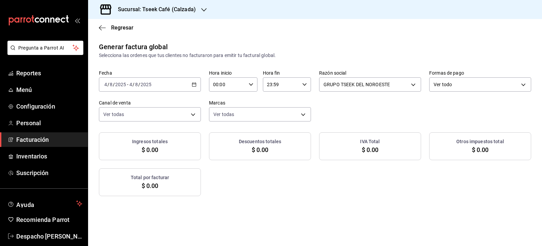
click at [192, 83] on icon "button" at bounding box center [194, 84] width 5 height 5
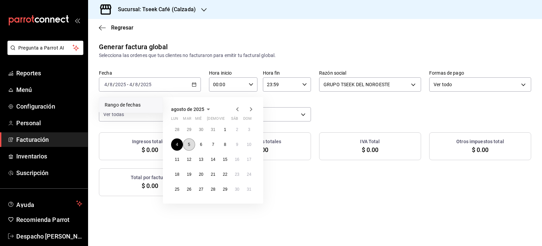
click at [186, 140] on button "5" at bounding box center [189, 144] width 12 height 12
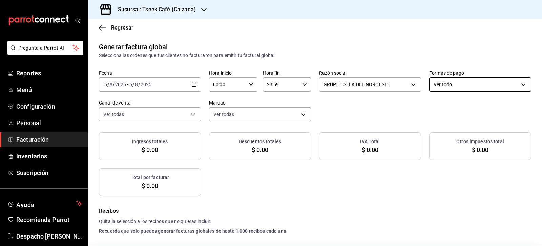
click at [458, 87] on body "Pregunta a Parrot AI Reportes Menú Configuración Personal Facturación Inventari…" at bounding box center [271, 123] width 542 height 246
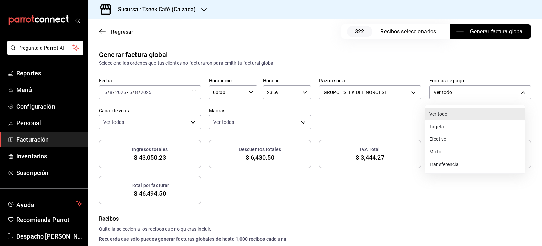
click at [452, 133] on li "Efectivo" at bounding box center [475, 139] width 100 height 13
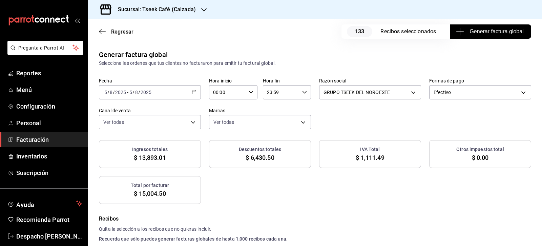
click at [467, 33] on span "Generar factura global" at bounding box center [490, 31] width 66 height 8
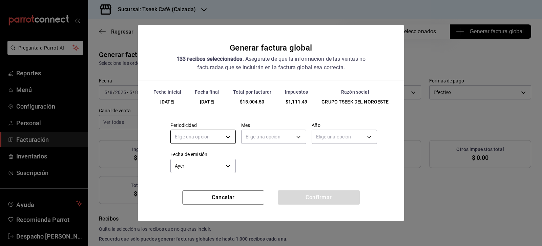
click at [208, 139] on body "Pregunta a Parrot AI Reportes Menú Configuración Personal Facturación Inventari…" at bounding box center [271, 123] width 542 height 246
drag, startPoint x: 197, startPoint y: 155, endPoint x: 233, endPoint y: 146, distance: 38.0
click at [197, 155] on li "Diario" at bounding box center [203, 157] width 65 height 11
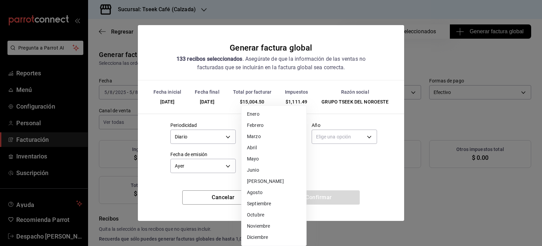
click at [279, 135] on body "Pregunta a Parrot AI Reportes Menú Configuración Personal Facturación Inventari…" at bounding box center [271, 123] width 542 height 246
drag, startPoint x: 259, startPoint y: 190, endPoint x: 276, endPoint y: 178, distance: 20.6
click at [260, 190] on li "Agosto" at bounding box center [274, 192] width 65 height 11
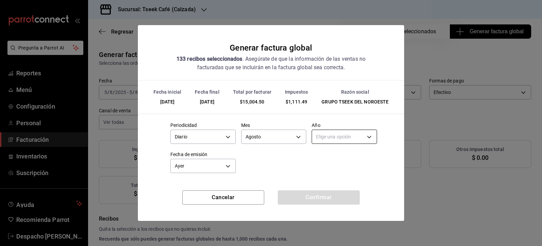
click at [332, 139] on body "Pregunta a Parrot AI Reportes Menú Configuración Personal Facturación Inventari…" at bounding box center [271, 123] width 542 height 246
drag, startPoint x: 332, startPoint y: 156, endPoint x: 331, endPoint y: 166, distance: 10.0
click at [332, 156] on li "2025" at bounding box center [344, 157] width 65 height 11
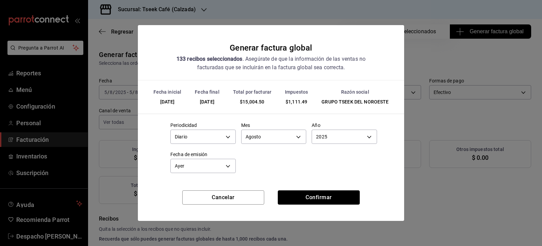
drag, startPoint x: 321, startPoint y: 196, endPoint x: 321, endPoint y: 190, distance: 6.1
click at [321, 195] on button "Confirmar" at bounding box center [319, 197] width 82 height 14
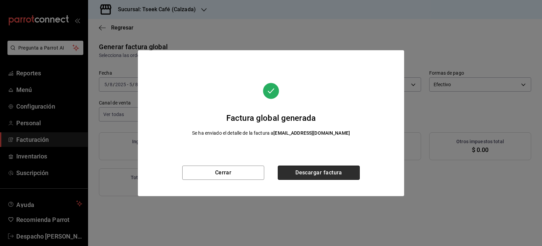
click at [333, 171] on button "Descargar factura" at bounding box center [319, 172] width 82 height 14
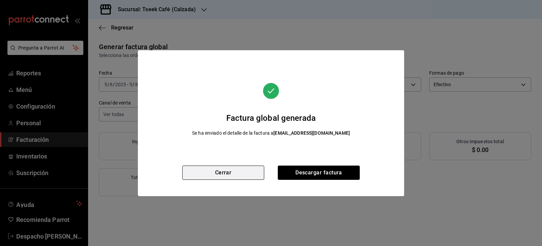
click at [240, 169] on button "Cerrar" at bounding box center [223, 172] width 82 height 14
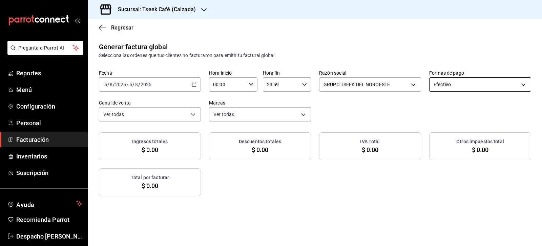
click at [437, 82] on body "Pregunta a Parrot AI Reportes Menú Configuración Personal Facturación Inventari…" at bounding box center [271, 123] width 542 height 246
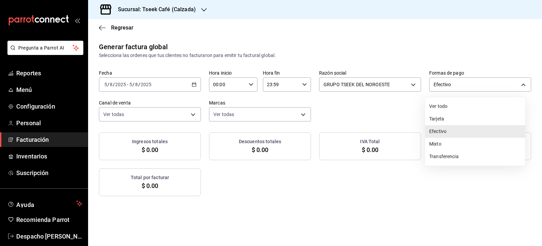
drag, startPoint x: 443, startPoint y: 108, endPoint x: 526, endPoint y: 102, distance: 83.6
click at [443, 108] on li "Ver todo" at bounding box center [475, 106] width 100 height 13
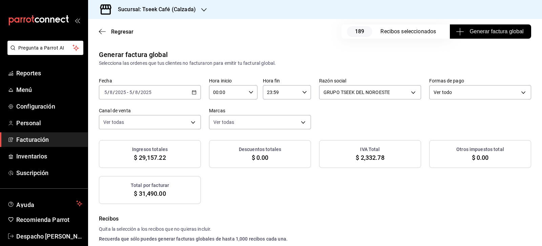
click at [487, 29] on span "Generar factura global" at bounding box center [490, 31] width 66 height 8
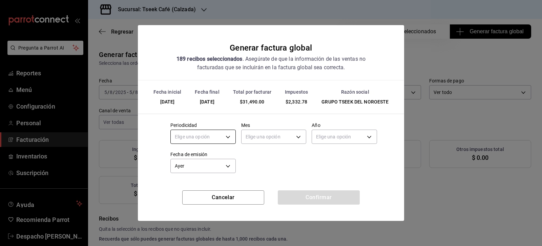
click at [228, 139] on body "Pregunta a Parrot AI Reportes Menú Configuración Personal Facturación Inventari…" at bounding box center [271, 123] width 542 height 246
drag, startPoint x: 205, startPoint y: 158, endPoint x: 235, endPoint y: 141, distance: 35.1
click at [205, 159] on li "Diario" at bounding box center [203, 157] width 65 height 11
click at [248, 138] on body "Pregunta a Parrot AI Reportes Menú Configuración Personal Facturación Inventari…" at bounding box center [271, 123] width 542 height 246
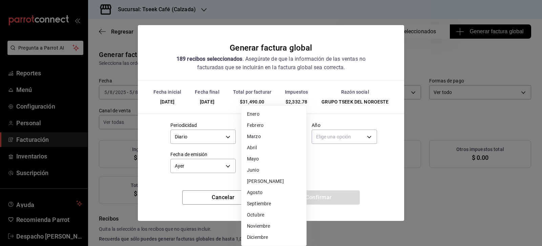
click at [265, 193] on li "Agosto" at bounding box center [274, 192] width 65 height 11
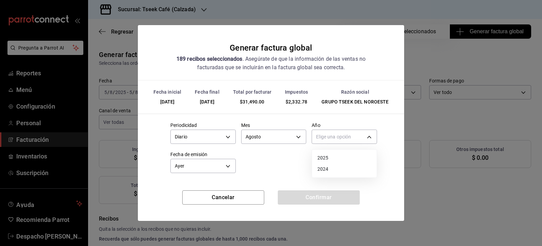
click at [332, 139] on body "Pregunta a Parrot AI Reportes Menú Configuración Personal Facturación Inventari…" at bounding box center [271, 123] width 542 height 246
click at [329, 156] on li "2025" at bounding box center [344, 157] width 65 height 11
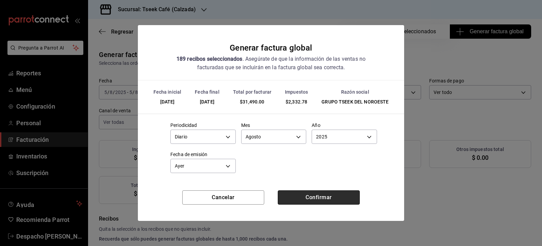
click at [314, 198] on button "Confirmar" at bounding box center [319, 197] width 82 height 14
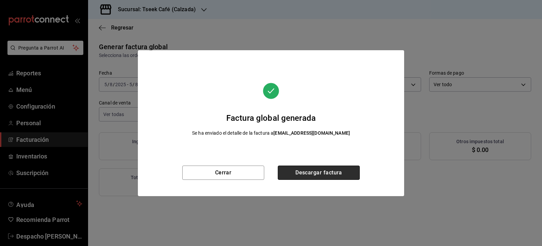
click at [329, 171] on button "Descargar factura" at bounding box center [319, 172] width 82 height 14
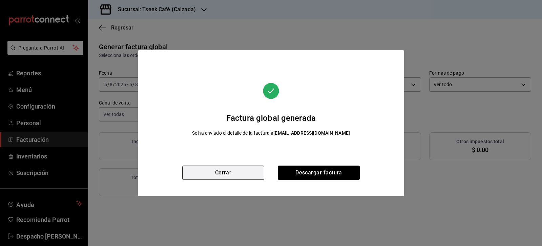
click at [243, 173] on button "Cerrar" at bounding box center [223, 172] width 82 height 14
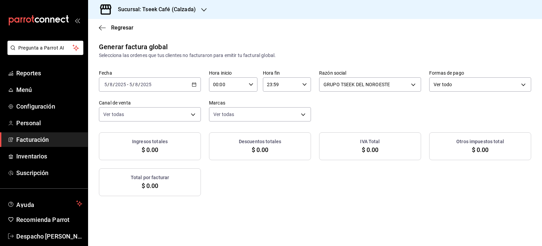
click at [194, 87] on div "[DATE] [DATE] - [DATE] [DATE]" at bounding box center [150, 84] width 102 height 14
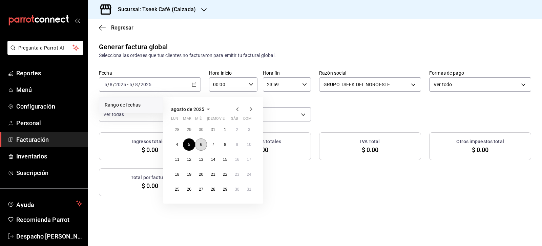
click at [199, 143] on button "6" at bounding box center [201, 144] width 12 height 12
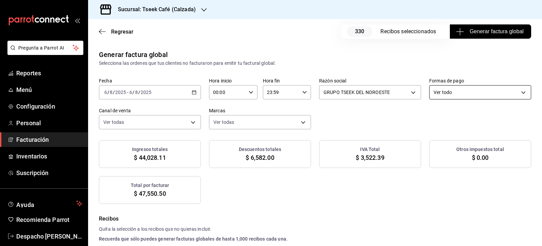
click at [471, 86] on body "Pregunta a Parrot AI Reportes Menú Configuración Personal Facturación Inventari…" at bounding box center [271, 123] width 542 height 246
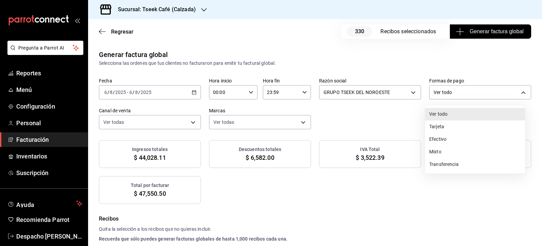
click at [457, 136] on li "Efectivo" at bounding box center [475, 139] width 100 height 13
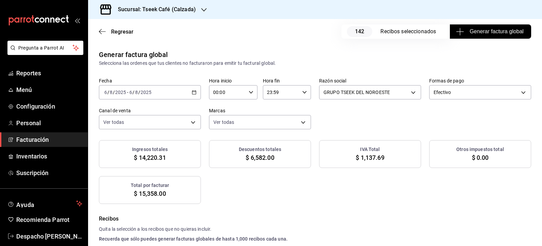
click at [495, 31] on span "Generar factura global" at bounding box center [490, 31] width 66 height 8
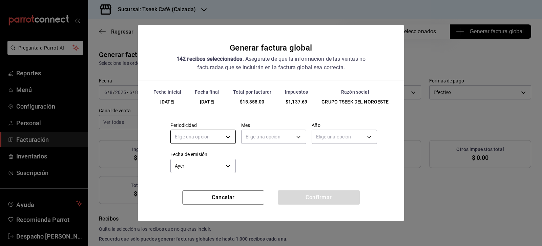
click at [220, 132] on body "Pregunta a Parrot AI Reportes Menú Configuración Personal Facturación Inventari…" at bounding box center [271, 123] width 542 height 246
drag, startPoint x: 192, startPoint y: 156, endPoint x: 257, endPoint y: 136, distance: 67.8
click at [193, 155] on li "Diario" at bounding box center [203, 157] width 65 height 11
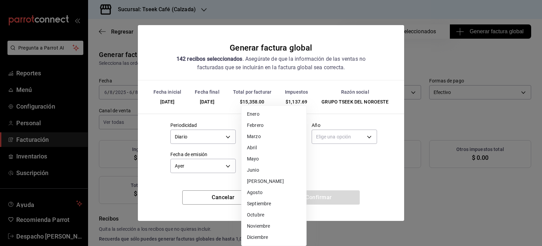
click at [270, 133] on body "Pregunta a Parrot AI Reportes Menú Configuración Personal Facturación Inventari…" at bounding box center [271, 123] width 542 height 246
drag, startPoint x: 261, startPoint y: 182, endPoint x: 260, endPoint y: 193, distance: 11.6
click at [260, 193] on ul "Elige una opción Enero Febrero Marzo [PERSON_NAME] Junio [PERSON_NAME] Octubre …" at bounding box center [274, 176] width 65 height 140
click at [268, 194] on li "Agosto" at bounding box center [274, 192] width 65 height 11
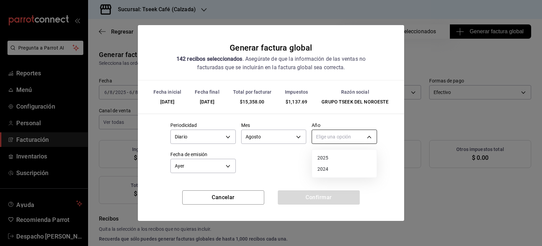
click at [343, 136] on body "Pregunta a Parrot AI Reportes Menú Configuración Personal Facturación Inventari…" at bounding box center [271, 123] width 542 height 246
click at [334, 160] on li "2025" at bounding box center [344, 157] width 65 height 11
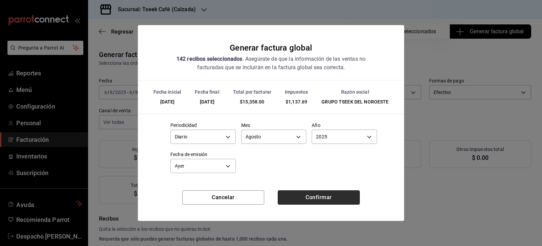
click at [322, 196] on button "Confirmar" at bounding box center [319, 197] width 82 height 14
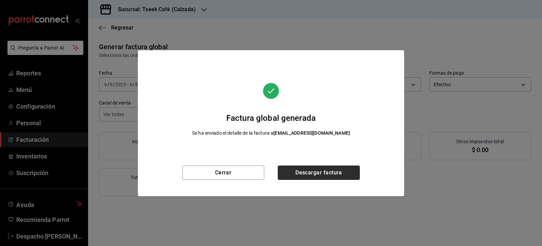
click at [312, 173] on button "Descargar factura" at bounding box center [319, 172] width 82 height 14
